Goal: Task Accomplishment & Management: Manage account settings

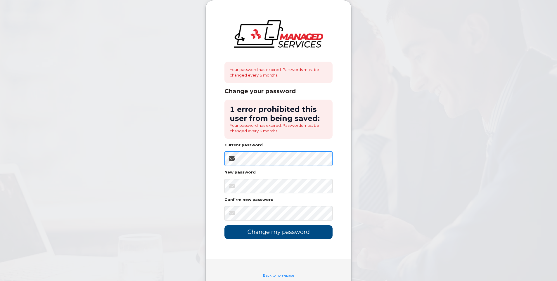
click at [205, 172] on body "Your password has expired. Passwords must be changed every 6 months. Change you…" at bounding box center [278, 150] width 557 height 301
click at [361, 191] on body "Your password has expired. Passwords must be changed every 6 months. Change you…" at bounding box center [278, 150] width 557 height 301
click at [224, 159] on div "Your password has expired. Passwords must be changed every 6 months. Change you…" at bounding box center [279, 129] width 146 height 259
drag, startPoint x: 266, startPoint y: 167, endPoint x: 276, endPoint y: 147, distance: 22.5
click at [276, 147] on div "Current password" at bounding box center [278, 146] width 108 height 6
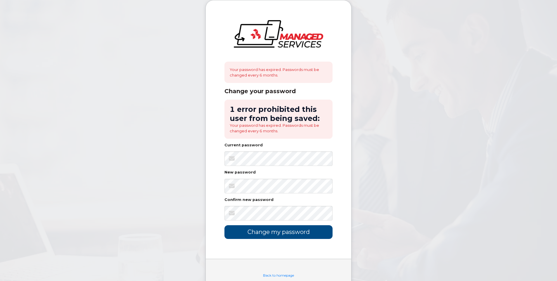
click at [350, 172] on div "Your password has expired. Passwords must be changed every 6 months. Change you…" at bounding box center [279, 129] width 146 height 259
click at [268, 149] on div "Current password" at bounding box center [278, 146] width 108 height 6
click at [163, 172] on body "Your password has expired. Passwords must be changed every 6 months. Change you…" at bounding box center [278, 150] width 557 height 301
click at [353, 151] on body "Your password has expired. Passwords must be changed every 6 months. Change you…" at bounding box center [278, 150] width 557 height 301
click at [285, 236] on input "Change my password" at bounding box center [278, 232] width 108 height 14
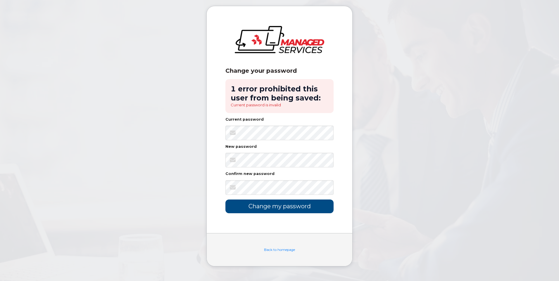
click at [347, 145] on div "Change your password 1 error prohibited this user from being saved: Current pas…" at bounding box center [280, 119] width 146 height 227
click at [366, 182] on body "Change your password 1 error prohibited this user from being saved: Current pas…" at bounding box center [279, 140] width 559 height 281
click at [300, 207] on input "Change my password" at bounding box center [279, 207] width 108 height 14
click at [319, 117] on form "1 error prohibited this user from being saved: Last 5 passwords may not be reus…" at bounding box center [279, 146] width 108 height 134
click at [341, 151] on div "Change your password 1 error prohibited this user from being saved: Last 5 pass…" at bounding box center [280, 119] width 146 height 227
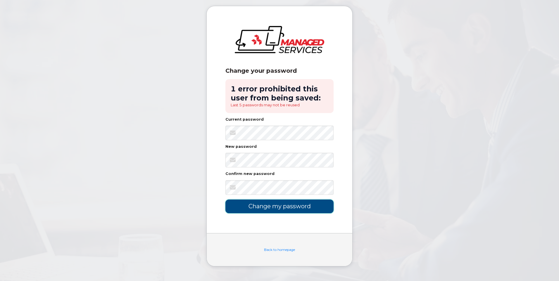
click at [311, 211] on input "Change my password" at bounding box center [279, 207] width 108 height 14
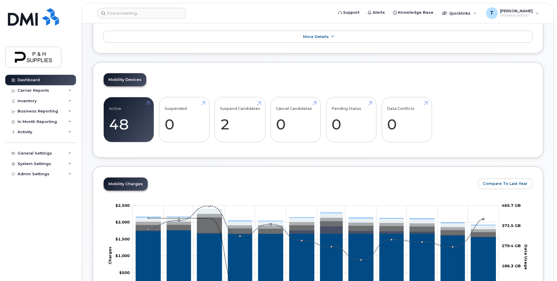
scroll to position [117, 0]
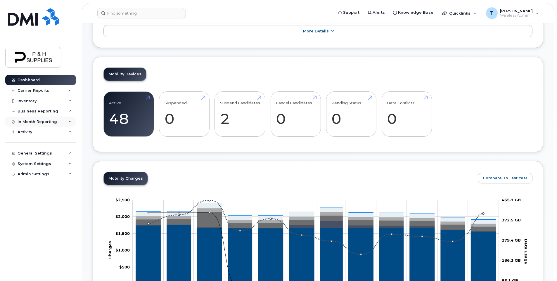
click at [37, 122] on div "In Month Reporting" at bounding box center [37, 122] width 39 height 5
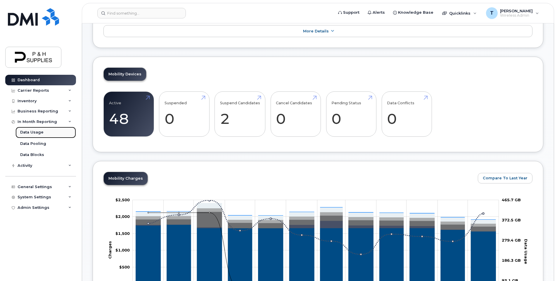
click at [37, 134] on div "Data Usage" at bounding box center [31, 132] width 23 height 5
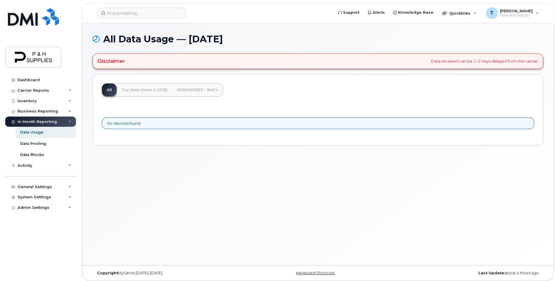
click at [214, 92] on link "0506403959 - Bell" at bounding box center [197, 90] width 51 height 13
click at [306, 94] on div "All Top Data Users (>5GB) 0506403959 - Bell Medium Business Data Share No devic…" at bounding box center [318, 109] width 451 height 71
click at [27, 166] on div "Activity" at bounding box center [25, 165] width 15 height 5
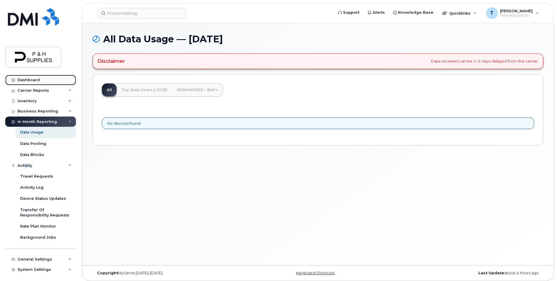
click at [33, 78] on div "Dashboard" at bounding box center [29, 80] width 22 height 5
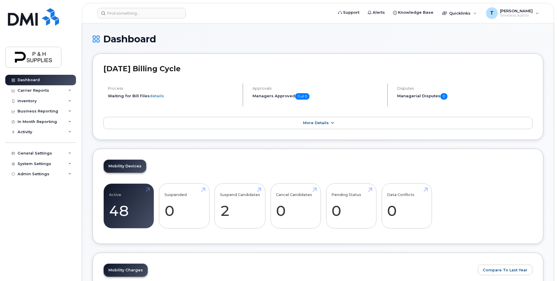
click at [327, 119] on link "More Details" at bounding box center [317, 123] width 429 height 12
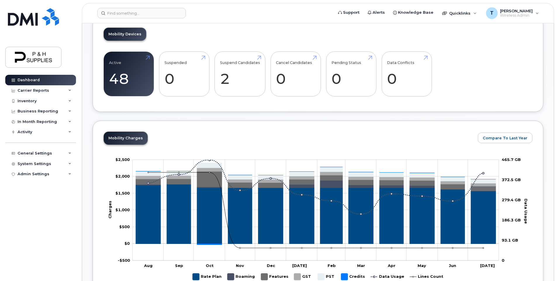
scroll to position [205, 0]
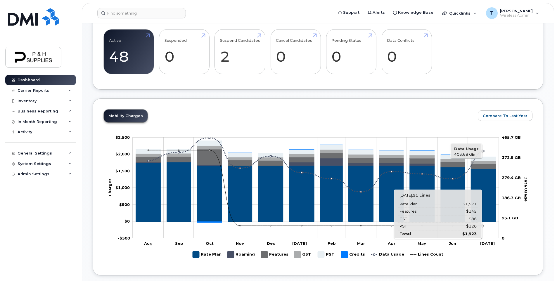
click at [488, 189] on icon "Rate Plan" at bounding box center [483, 195] width 25 height 53
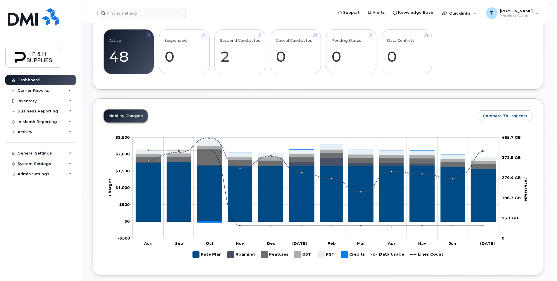
click at [482, 243] on tspan "Jul" at bounding box center [487, 243] width 15 height 5
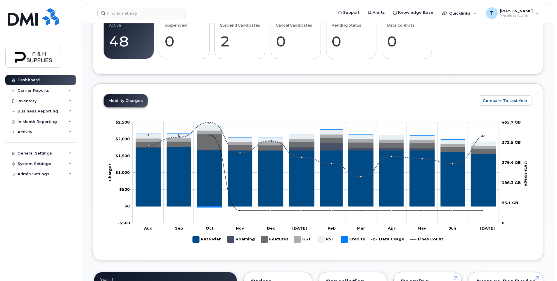
scroll to position [234, 0]
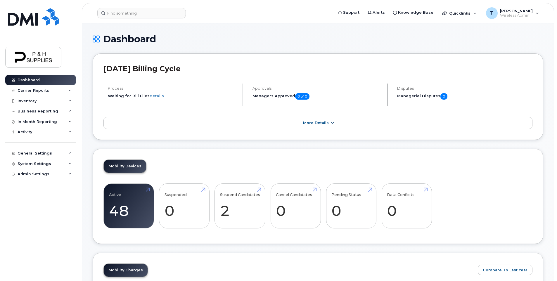
click at [327, 127] on link "More Details" at bounding box center [317, 123] width 429 height 12
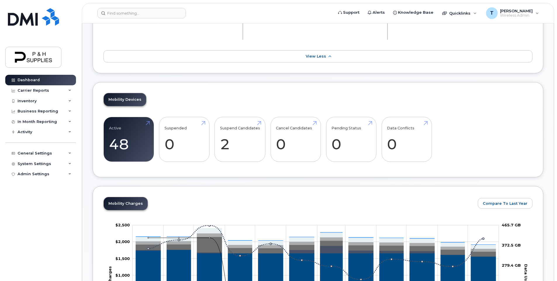
scroll to position [205, 0]
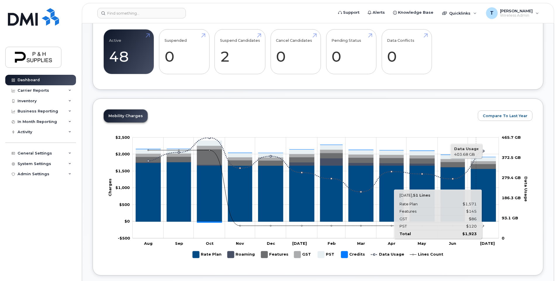
click at [476, 184] on icon "Rate Plan" at bounding box center [483, 195] width 25 height 53
click at [484, 184] on icon "Rate Plan" at bounding box center [483, 195] width 25 height 53
click at [483, 178] on icon "Rate Plan" at bounding box center [483, 195] width 25 height 53
click at [488, 183] on icon "Rate Plan" at bounding box center [483, 195] width 25 height 53
